Goal: Navigation & Orientation: Find specific page/section

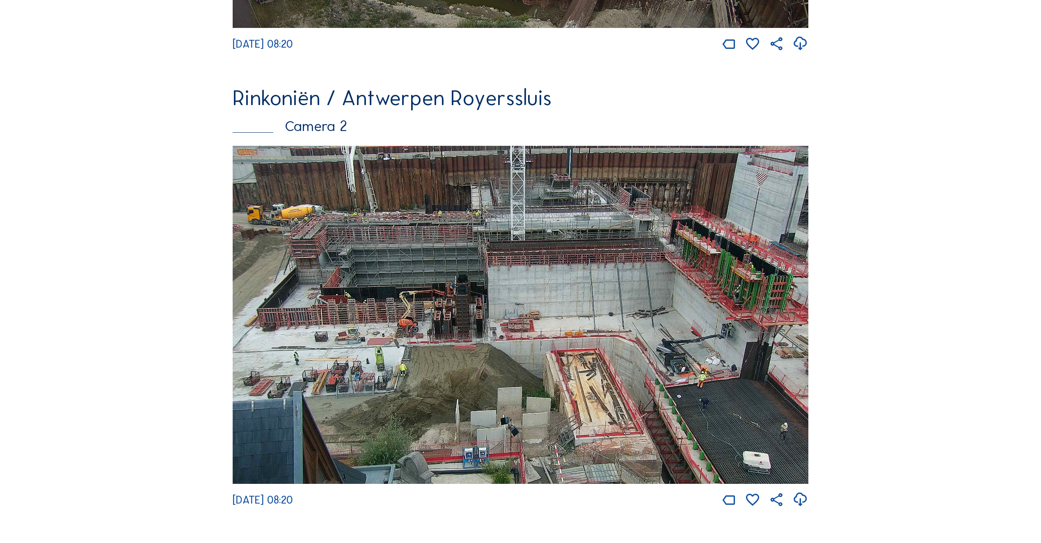
scroll to position [406, 0]
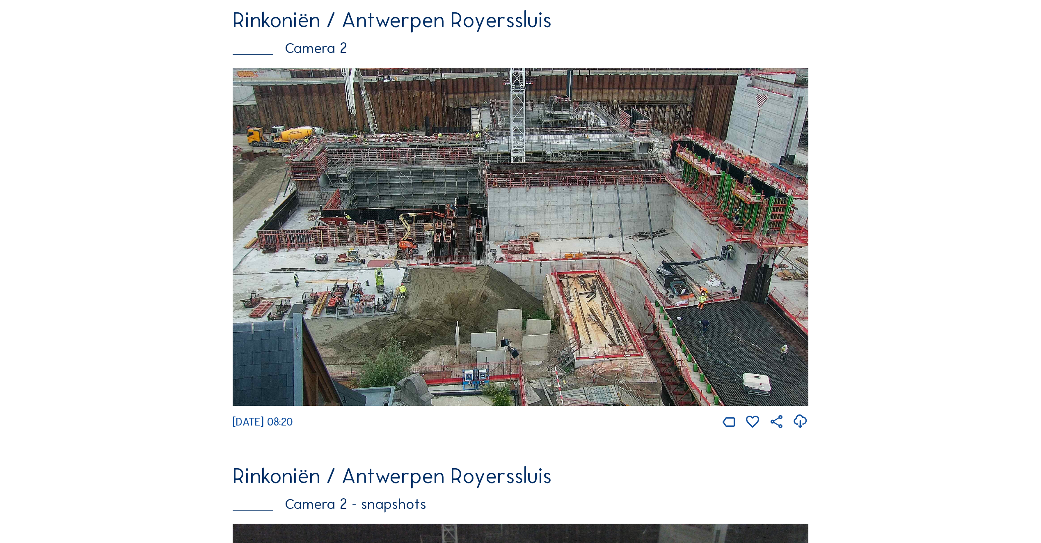
scroll to position [534, 0]
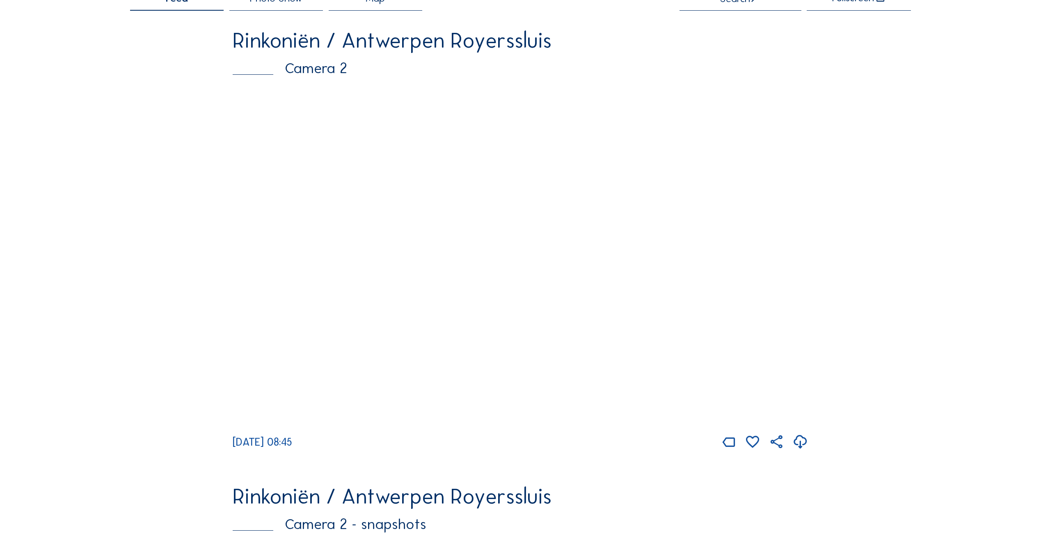
scroll to position [82, 0]
